Goal: Check status: Check status

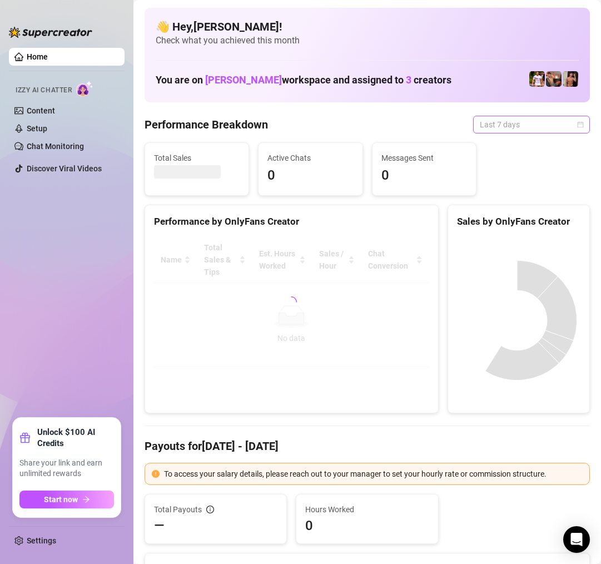
click at [486, 123] on span "Last 7 days" at bounding box center [531, 124] width 103 height 17
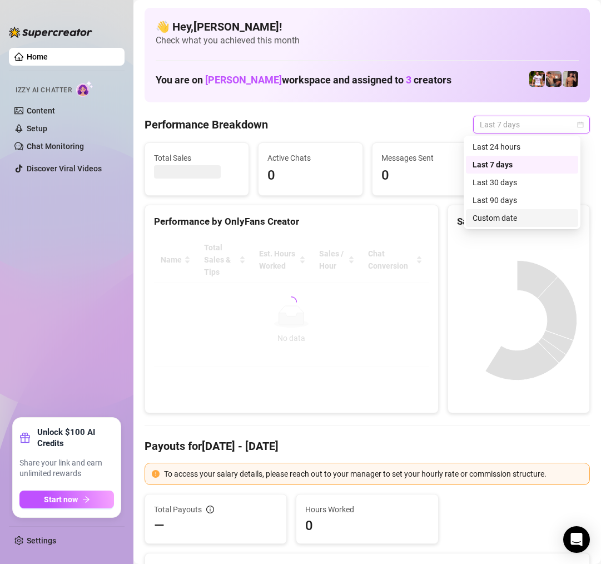
click at [500, 215] on div "Custom date" at bounding box center [521, 218] width 99 height 12
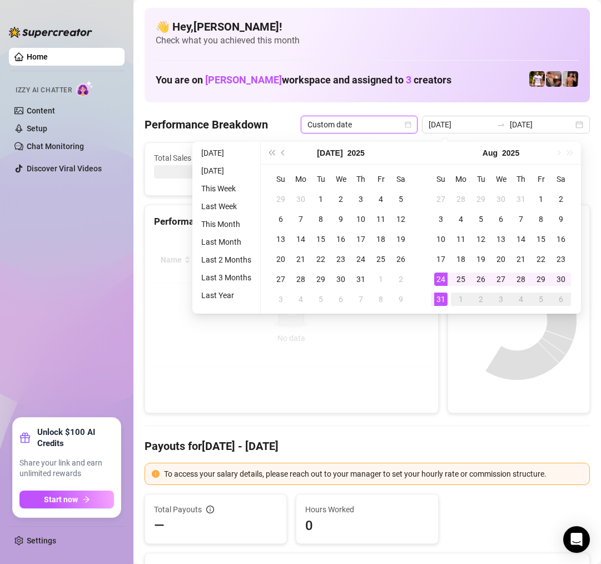
type input "[DATE]"
click at [446, 296] on div "31" at bounding box center [440, 298] width 13 height 13
type input "[DATE]"
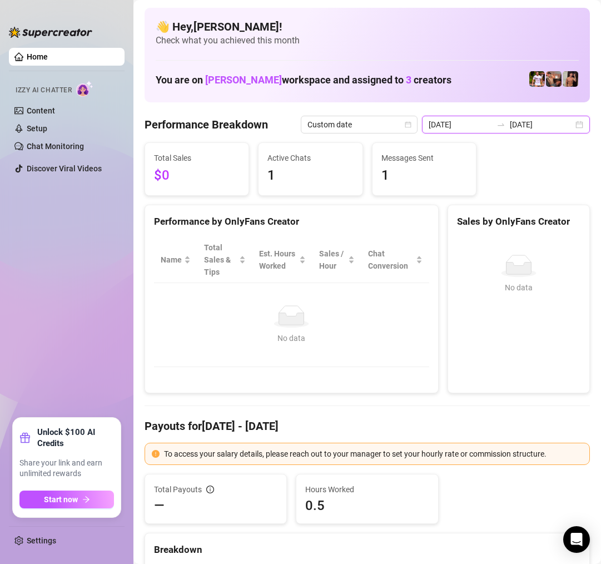
click at [485, 128] on input "[DATE]" at bounding box center [460, 124] width 63 height 12
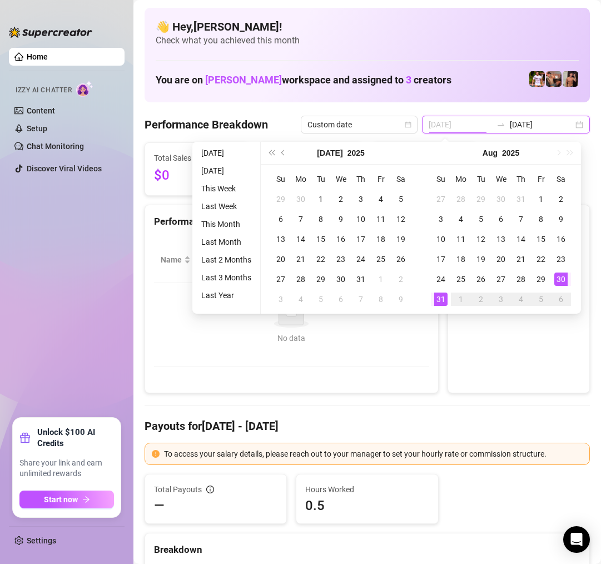
type input "[DATE]"
click at [558, 280] on div "30" at bounding box center [560, 278] width 13 height 13
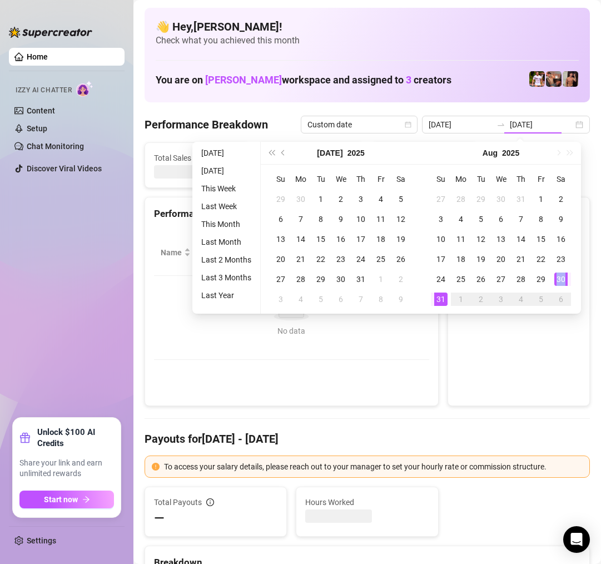
type input "[DATE]"
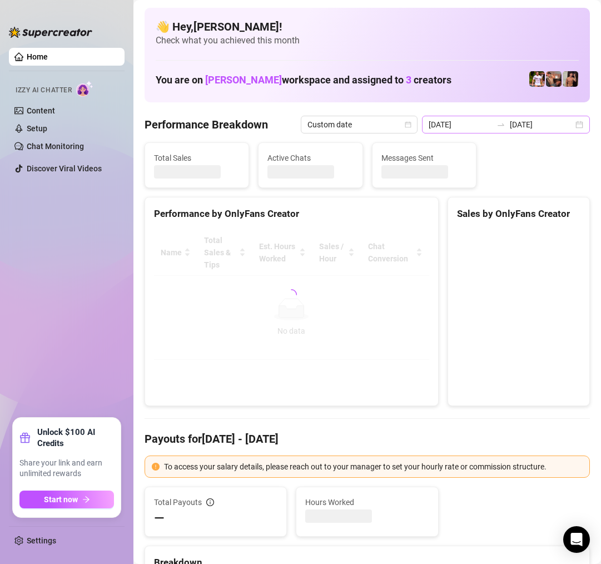
click at [569, 121] on div "[DATE] [DATE]" at bounding box center [506, 125] width 168 height 18
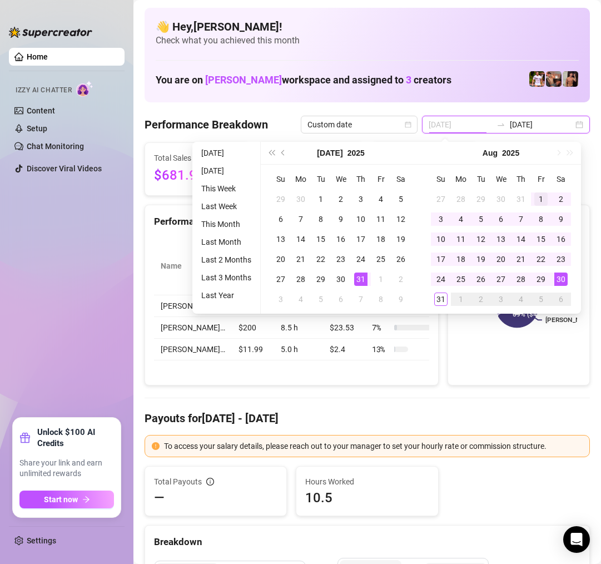
type input "[DATE]"
click at [541, 195] on div "1" at bounding box center [540, 198] width 13 height 13
type input "[DATE]"
click at [437, 295] on div "31" at bounding box center [440, 298] width 13 height 13
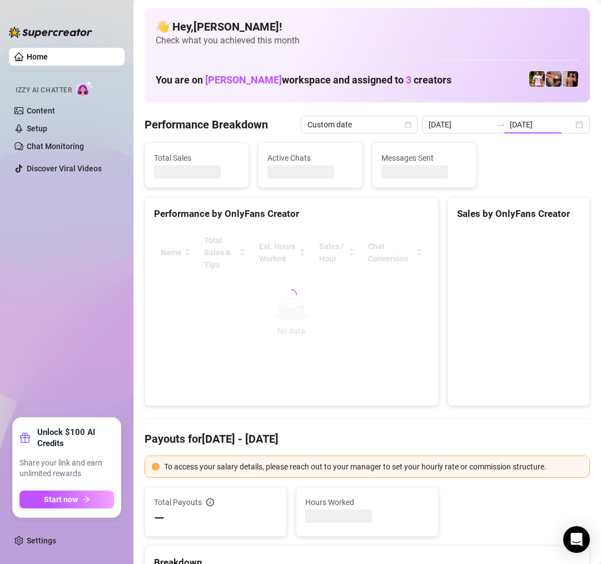
type input "[DATE]"
